Goal: Task Accomplishment & Management: Manage account settings

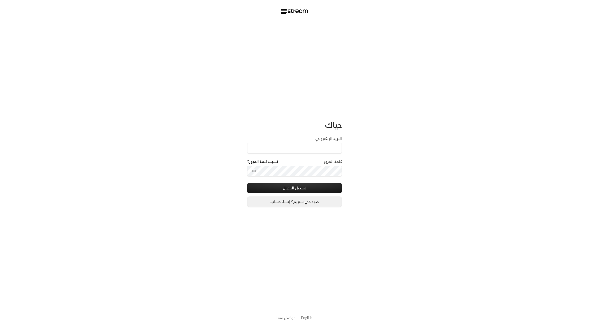
click at [299, 200] on link "جديد في ستريم؟ إنشاء حساب" at bounding box center [294, 202] width 95 height 11
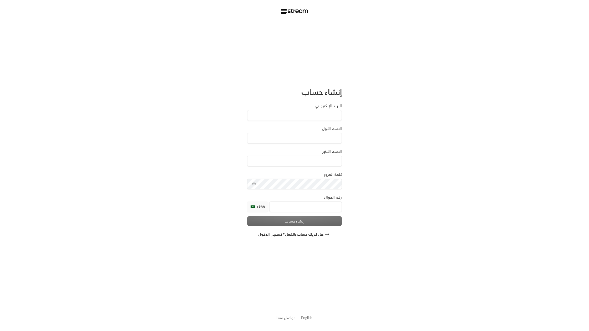
click at [308, 206] on link "English" at bounding box center [306, 318] width 11 height 10
click at [267, 237] on button "Already have an account? Sign in" at bounding box center [294, 234] width 95 height 11
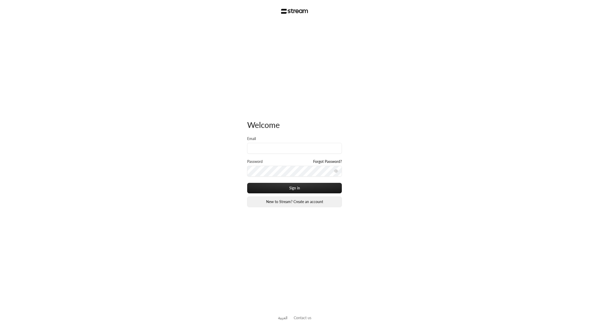
click at [275, 199] on link "New to Stream? Create an account" at bounding box center [294, 202] width 95 height 11
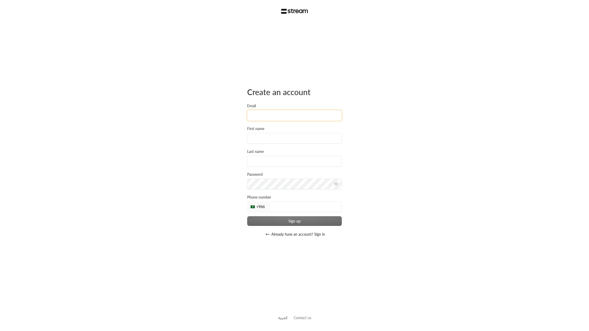
click at [257, 113] on input "Email" at bounding box center [294, 115] width 95 height 11
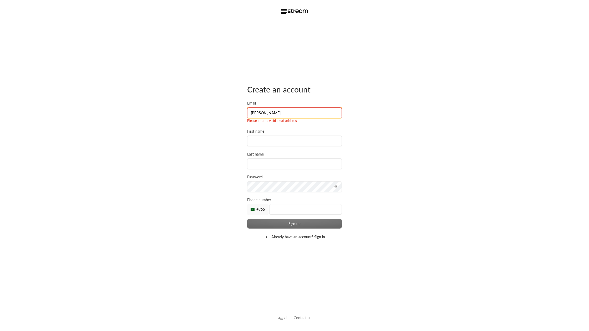
type input "[PERSON_NAME][EMAIL_ADDRESS][DOMAIN_NAME]"
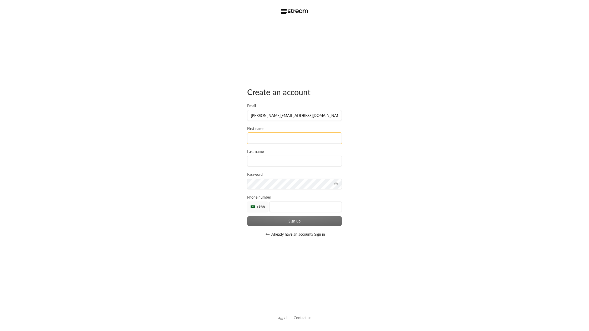
click at [261, 139] on input at bounding box center [294, 138] width 95 height 11
type input "[PERSON_NAME]"
click at [252, 159] on input at bounding box center [294, 161] width 95 height 11
type input "Aldlaigan"
click at [295, 227] on div "Create an account Email [PERSON_NAME][EMAIL_ADDRESS][DOMAIN_NAME] First name [P…" at bounding box center [294, 163] width 95 height 153
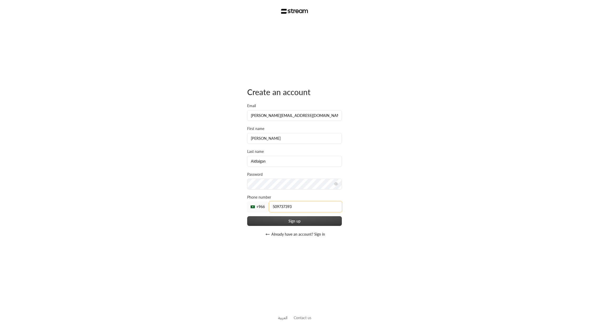
type input "509737393"
click at [275, 222] on button "Sign up" at bounding box center [294, 221] width 95 height 10
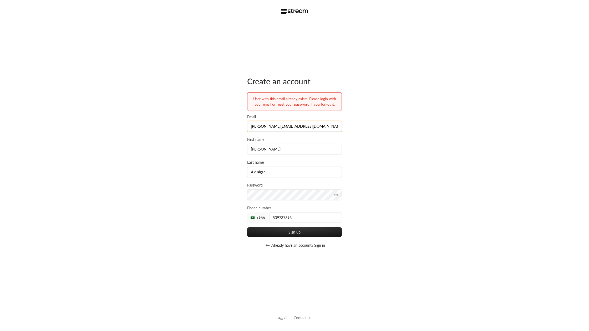
click at [264, 121] on input "[PERSON_NAME][EMAIL_ADDRESS][DOMAIN_NAME]" at bounding box center [294, 126] width 95 height 11
type input "[EMAIL_ADDRESS][DOMAIN_NAME]"
click at [294, 230] on button "Sign up" at bounding box center [294, 232] width 95 height 10
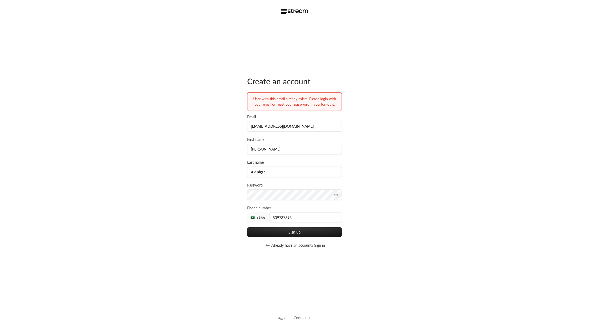
click at [276, 247] on button "Already have an account? Sign in" at bounding box center [294, 245] width 95 height 11
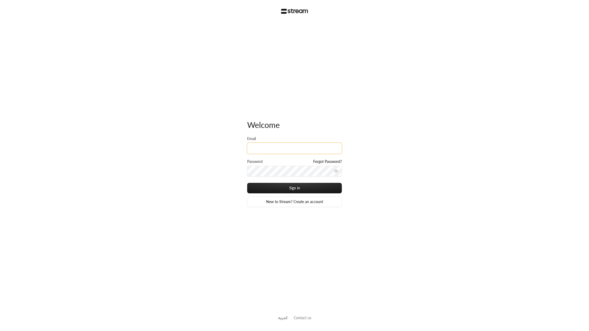
click at [280, 148] on input "Email" at bounding box center [294, 148] width 95 height 11
type input "[EMAIL_ADDRESS][DOMAIN_NAME]"
click at [269, 190] on button "Sign in" at bounding box center [294, 188] width 95 height 11
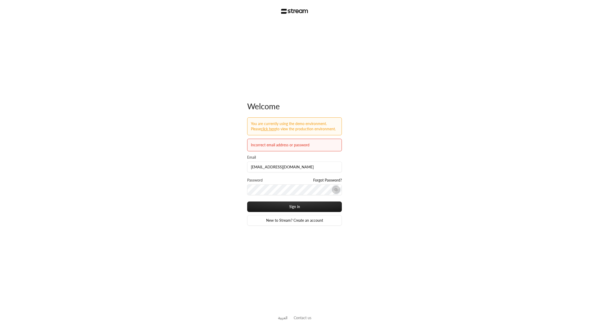
click at [334, 189] on icon "toggle password visibility" at bounding box center [335, 190] width 3 height 2
